Goal: Task Accomplishment & Management: Complete application form

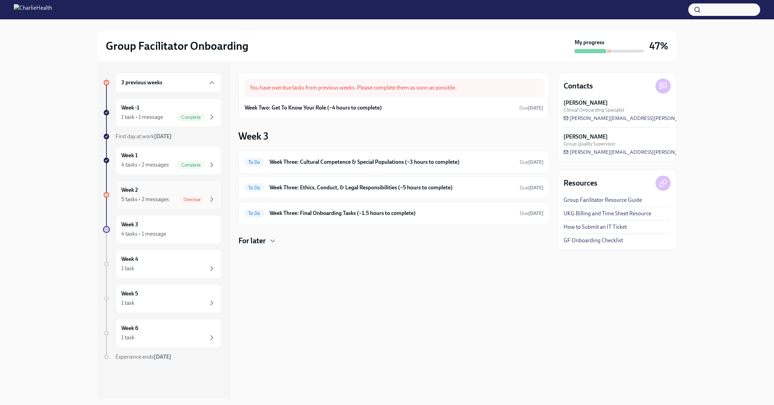
click at [155, 192] on div "Week 2 5 tasks • 2 messages Overdue" at bounding box center [168, 194] width 95 height 17
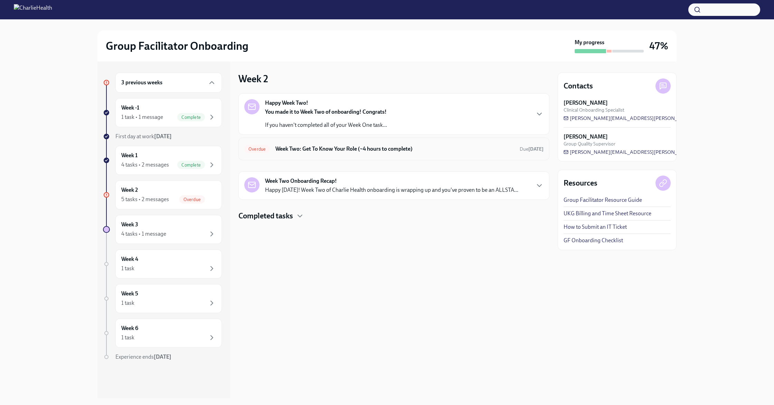
click at [307, 155] on div "Overdue Week Two: Get To Know Your Role (~4 hours to complete) Due [DATE]" at bounding box center [394, 149] width 311 height 23
click at [303, 151] on h6 "Week Two: Get To Know Your Role (~4 hours to complete)" at bounding box center [395, 149] width 239 height 8
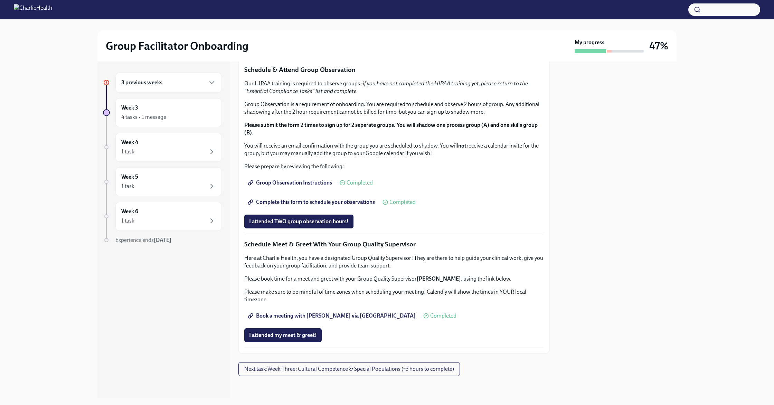
scroll to position [540, 0]
click at [133, 113] on div "4 tasks • 1 message" at bounding box center [168, 117] width 95 height 8
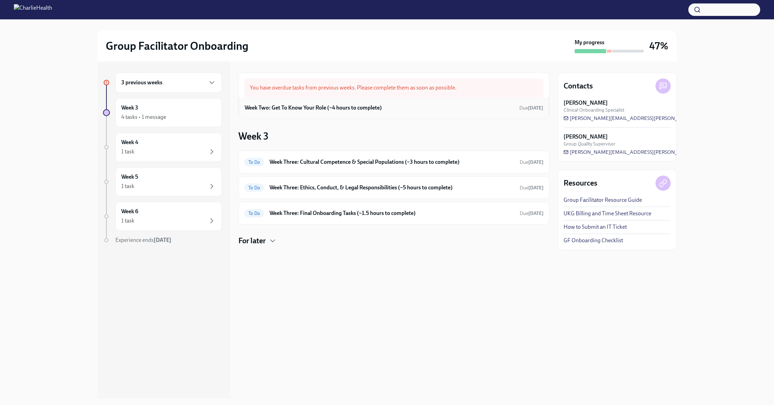
click at [314, 111] on h6 "Week Two: Get To Know Your Role (~4 hours to complete)" at bounding box center [313, 108] width 137 height 8
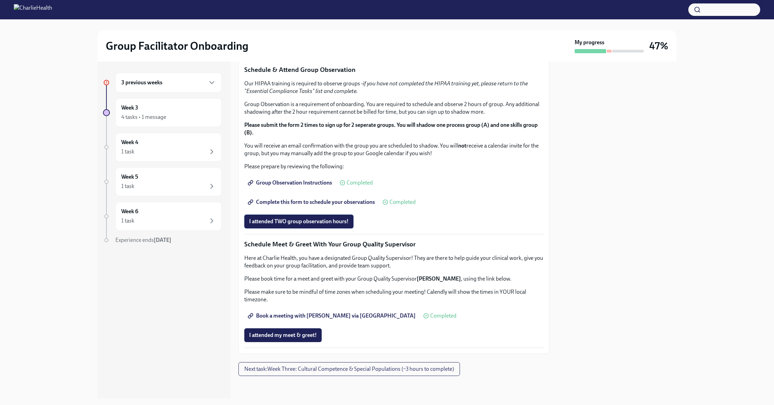
scroll to position [536, 0]
click at [161, 117] on div "4 tasks • 1 message" at bounding box center [143, 117] width 45 height 8
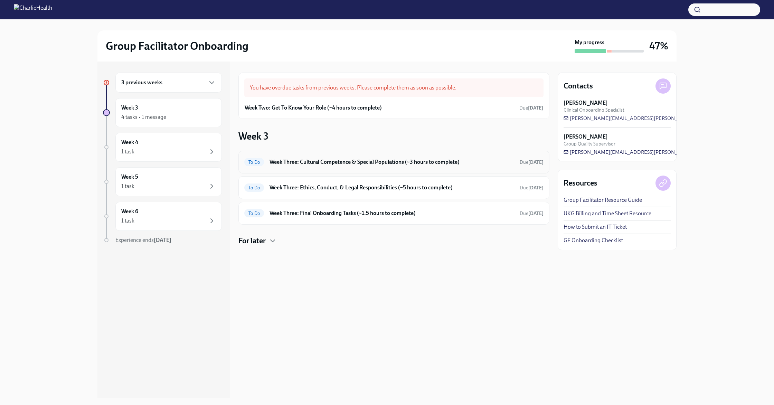
click at [296, 167] on div "To Do Week Three: Cultural Competence & Special Populations (~3 hours to comple…" at bounding box center [393, 162] width 299 height 11
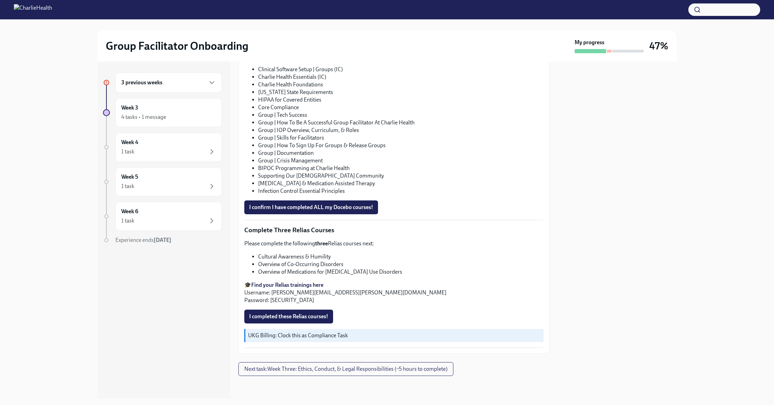
scroll to position [437, 0]
click at [315, 318] on span "I completed these Relias courses!" at bounding box center [288, 316] width 79 height 7
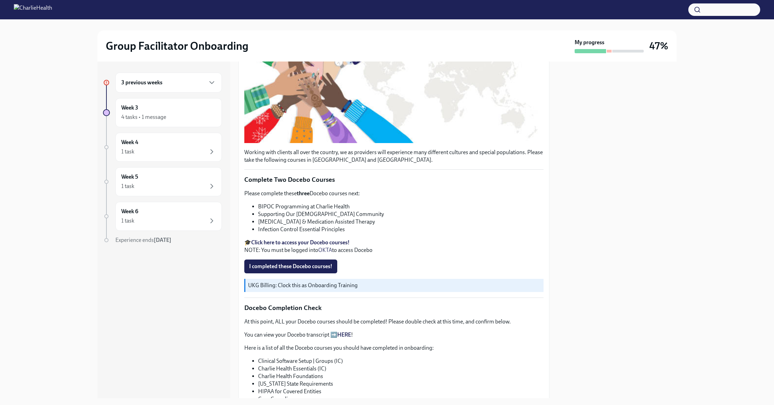
scroll to position [133, 0]
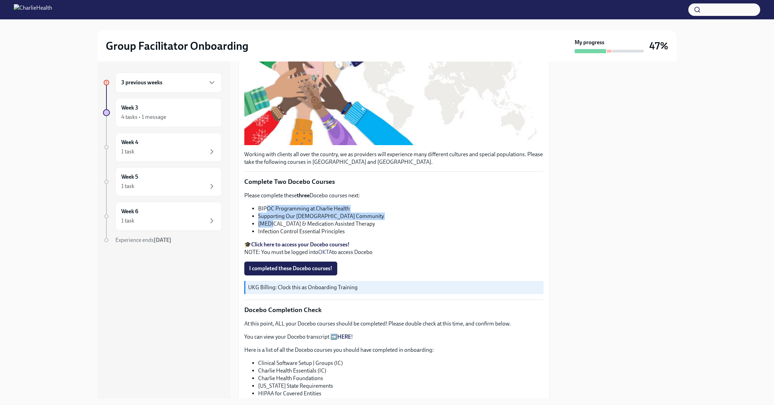
drag, startPoint x: 266, startPoint y: 217, endPoint x: 271, endPoint y: 234, distance: 17.5
click at [271, 234] on ul "BIPOC Programming at Charlie Health Supporting Our [DEMOGRAPHIC_DATA] Community…" at bounding box center [393, 220] width 299 height 30
click at [403, 235] on li "Infection Control Essential Principles" at bounding box center [401, 232] width 286 height 8
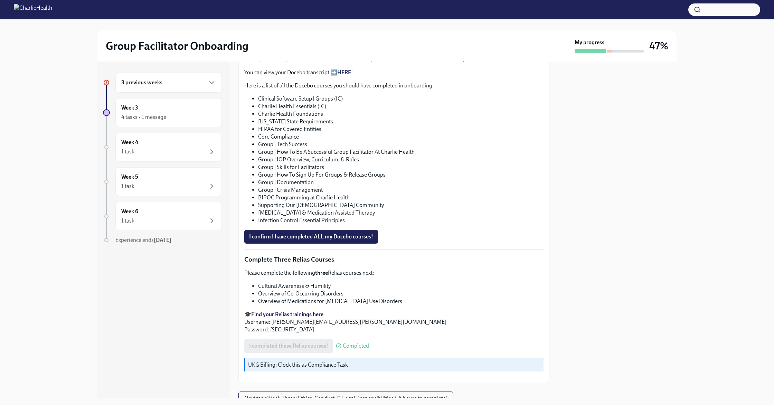
scroll to position [437, 0]
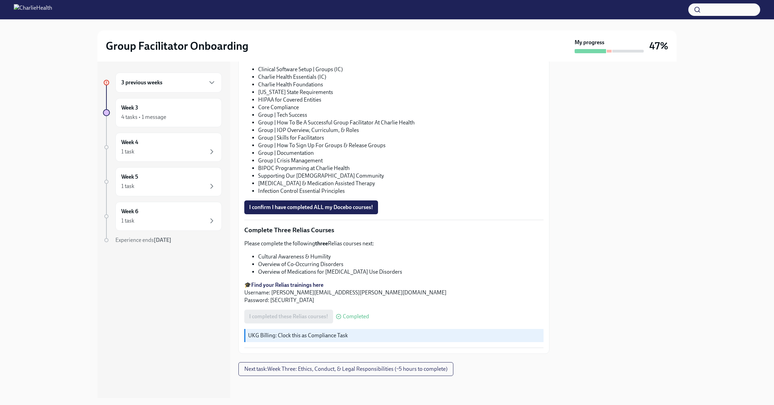
click at [356, 372] on span "Next task : Week Three: Ethics, Conduct, & Legal Responsibilities (~5 hours to …" at bounding box center [345, 369] width 203 height 7
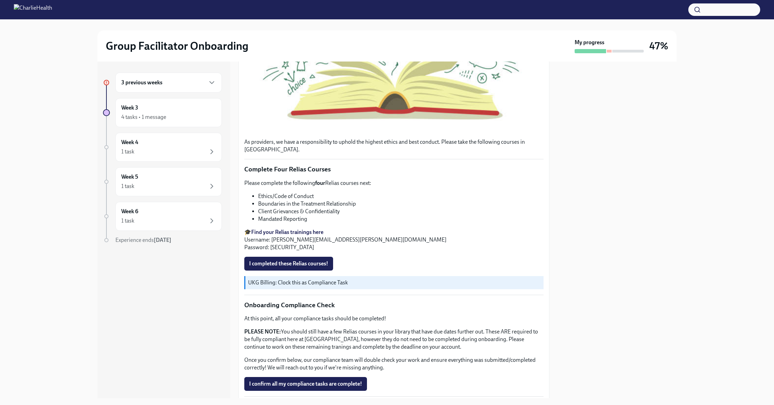
scroll to position [276, 0]
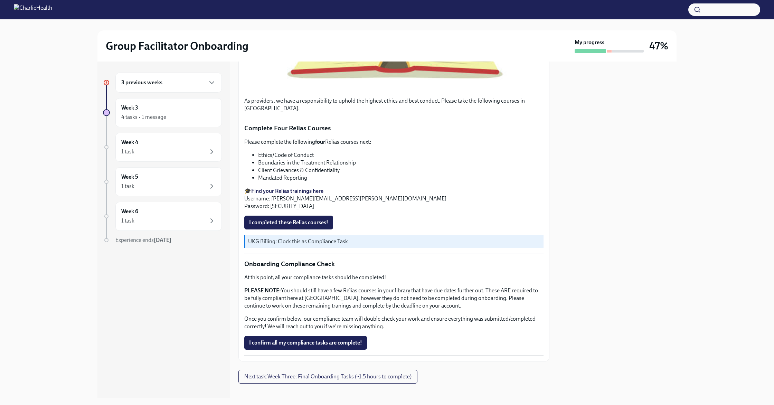
click at [281, 219] on span "I completed these Relias courses!" at bounding box center [288, 222] width 79 height 7
click at [325, 373] on span "Next task : Week Three: Final Onboarding Tasks (~1.5 hours to complete)" at bounding box center [327, 376] width 167 height 7
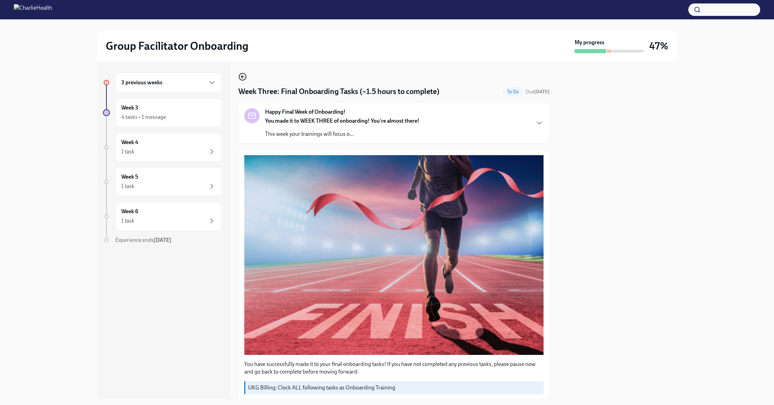
click at [245, 78] on circle "button" at bounding box center [242, 76] width 7 height 7
